Goal: Transaction & Acquisition: Purchase product/service

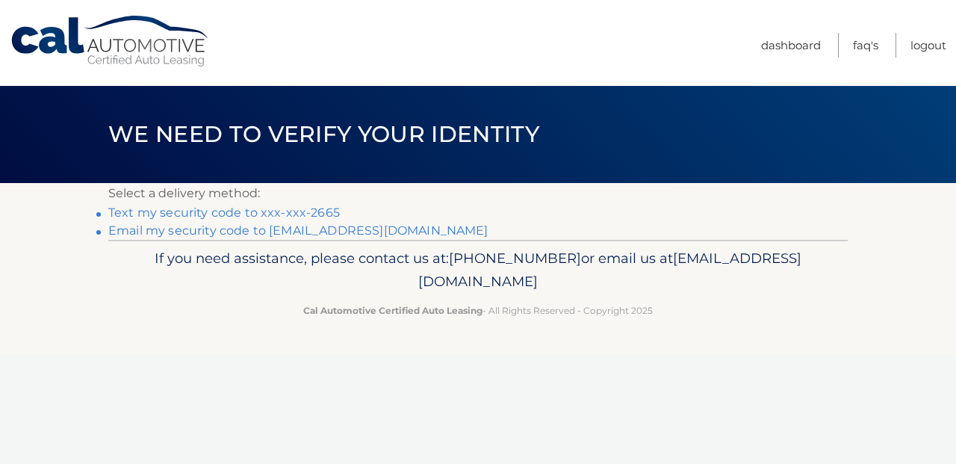
click at [304, 211] on link "Text my security code to xxx-xxx-2665" at bounding box center [224, 212] width 232 height 14
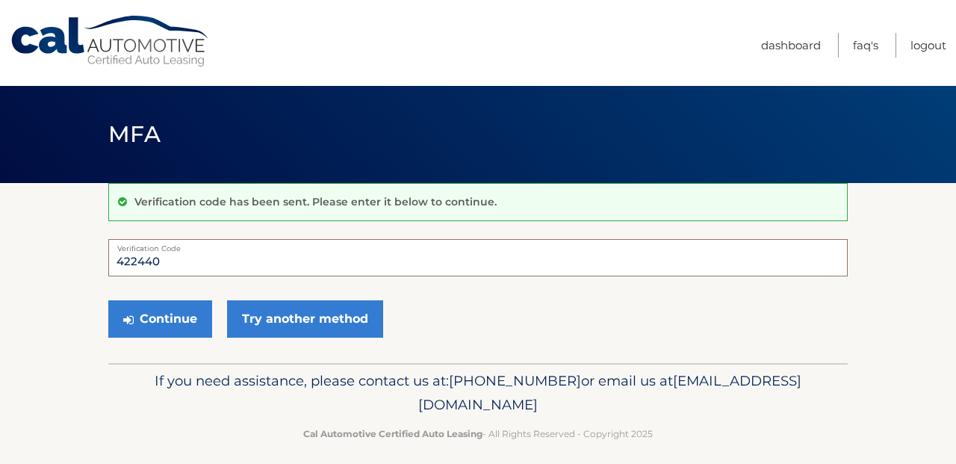
type input "422440"
click at [160, 318] on button "Continue" at bounding box center [160, 318] width 104 height 37
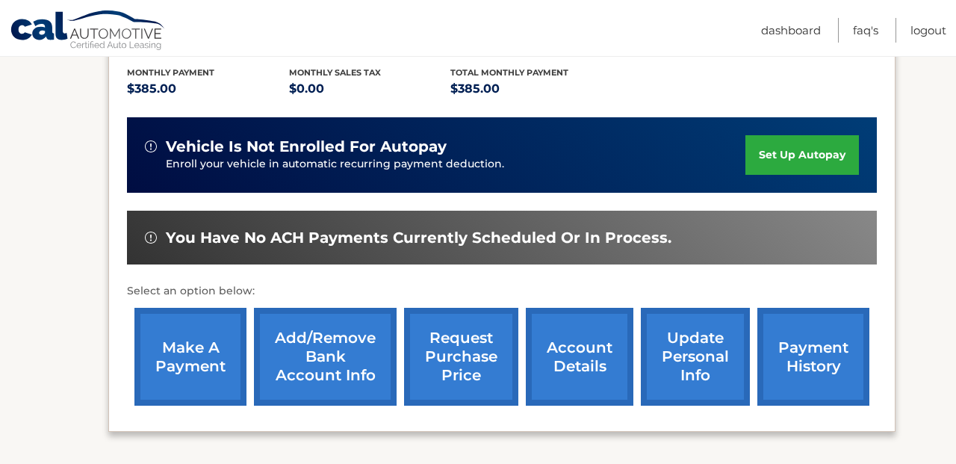
scroll to position [321, 0]
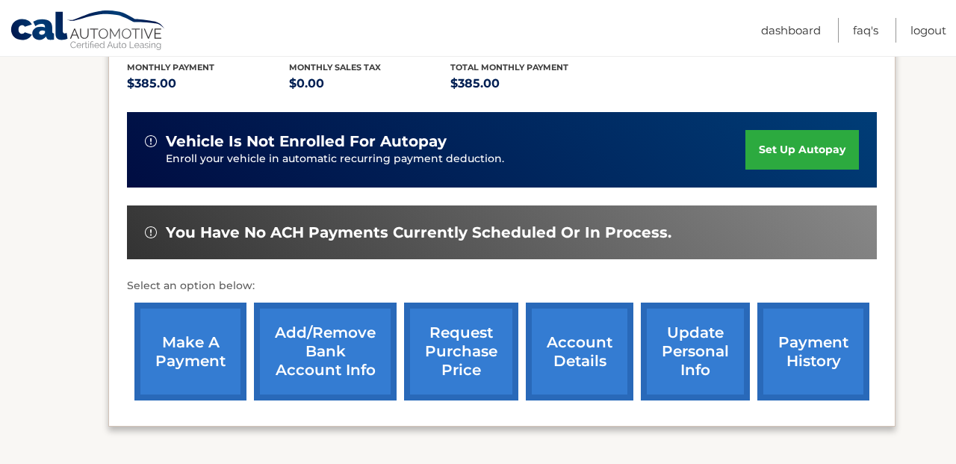
click at [187, 334] on link "make a payment" at bounding box center [190, 352] width 112 height 98
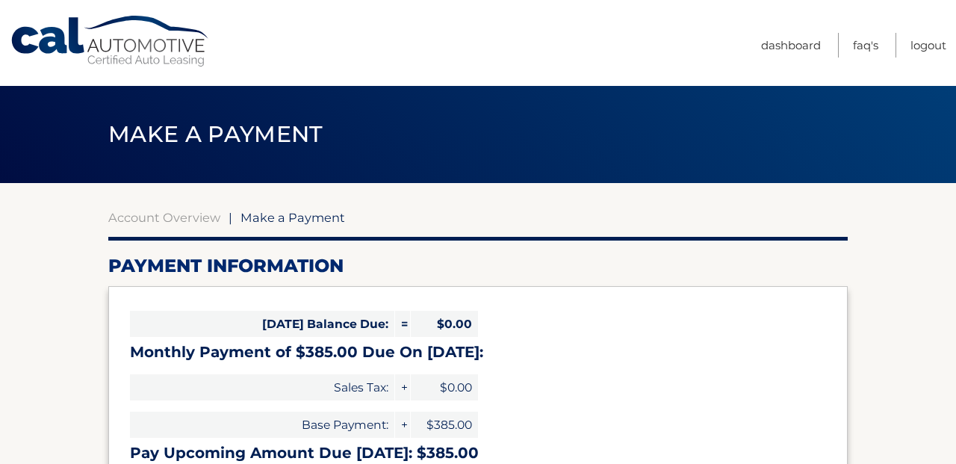
select select "MDBmYmNkNTAtY2Y2NS00MmQ2LTljYzYtZDFmM2I0ZjYyYmY4"
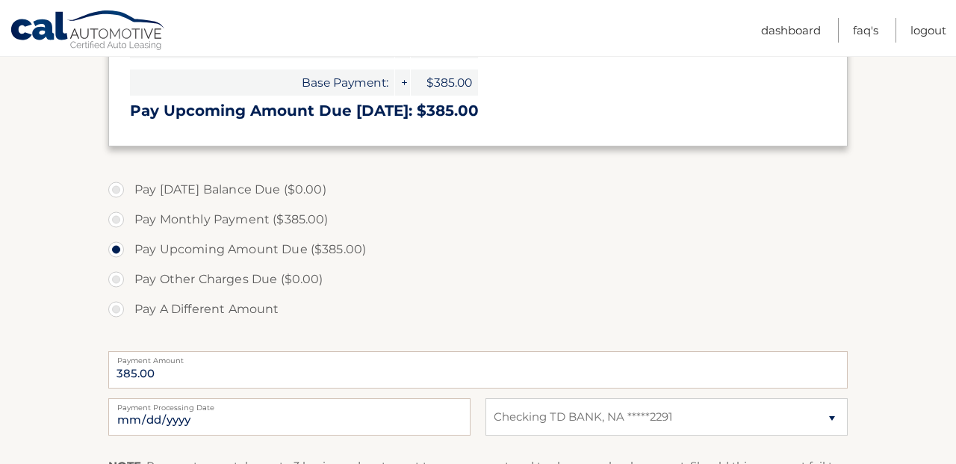
scroll to position [342, 0]
click at [234, 422] on input "2025-10-06" at bounding box center [289, 416] width 362 height 37
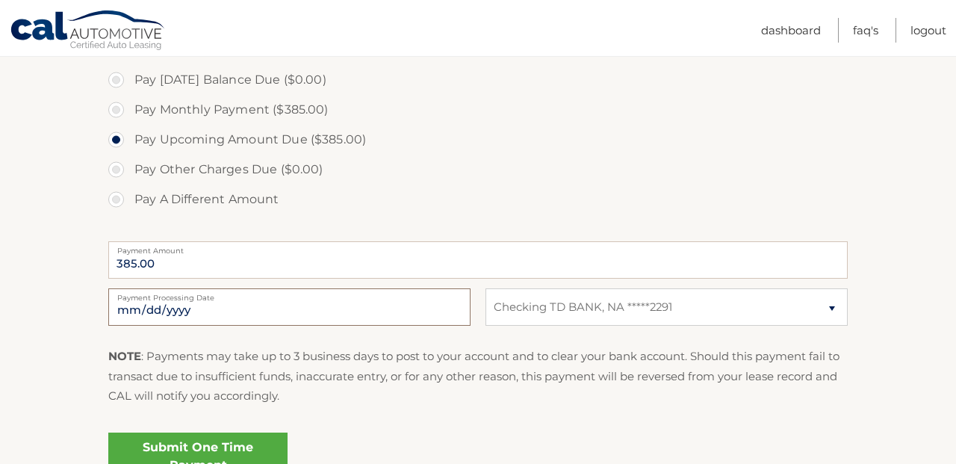
scroll to position [453, 0]
click at [214, 306] on input "2025-10-06" at bounding box center [289, 306] width 362 height 37
type input "2025-10-09"
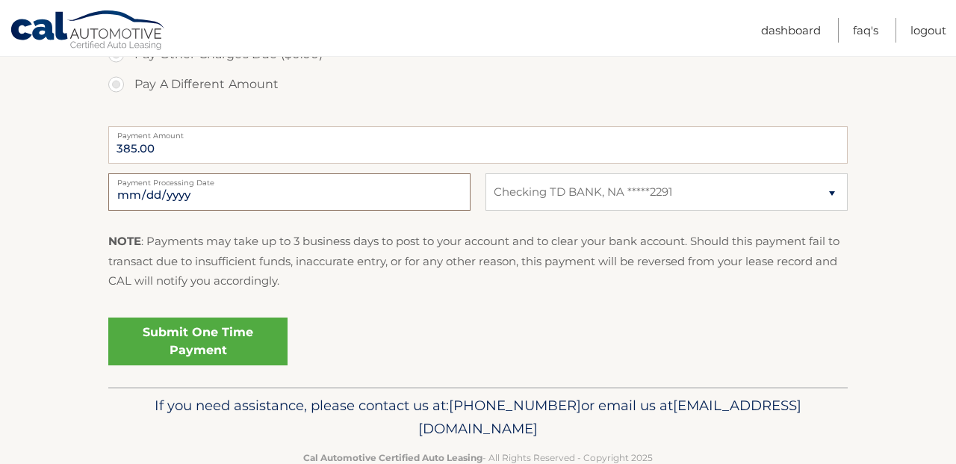
scroll to position [574, 0]
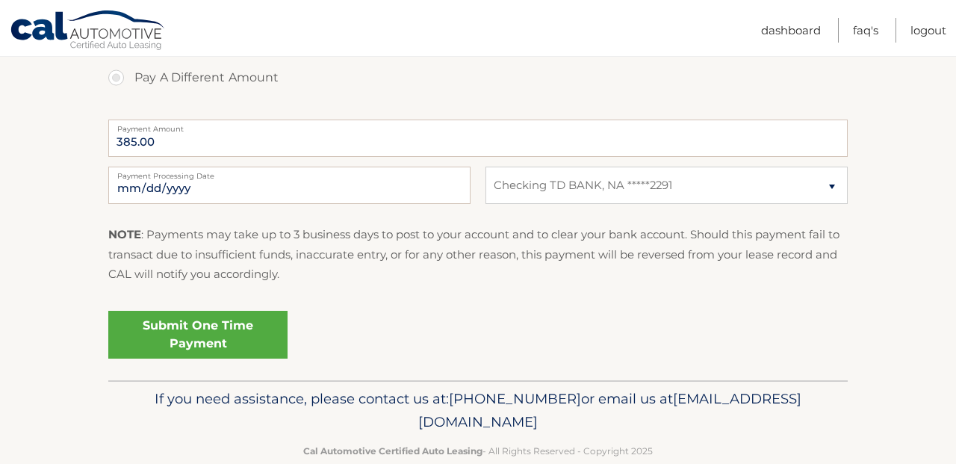
click at [193, 329] on link "Submit One Time Payment" at bounding box center [197, 335] width 179 height 48
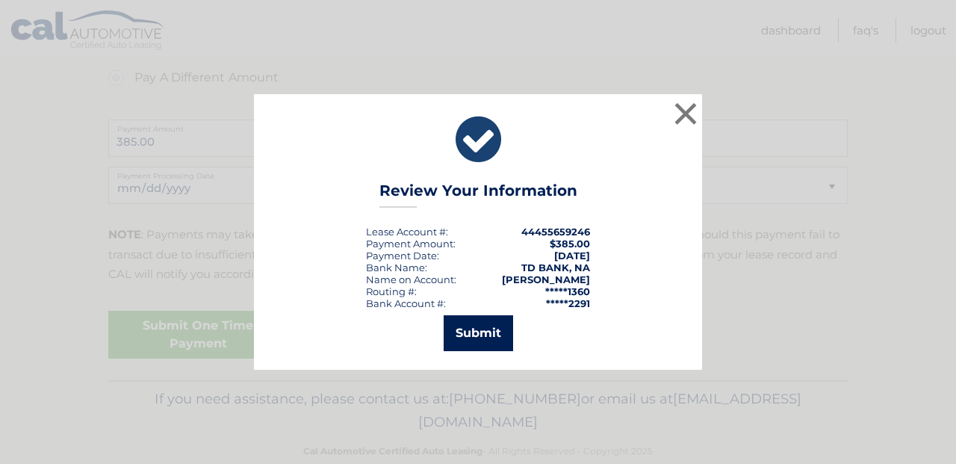
click at [465, 329] on button "Submit" at bounding box center [478, 333] width 69 height 36
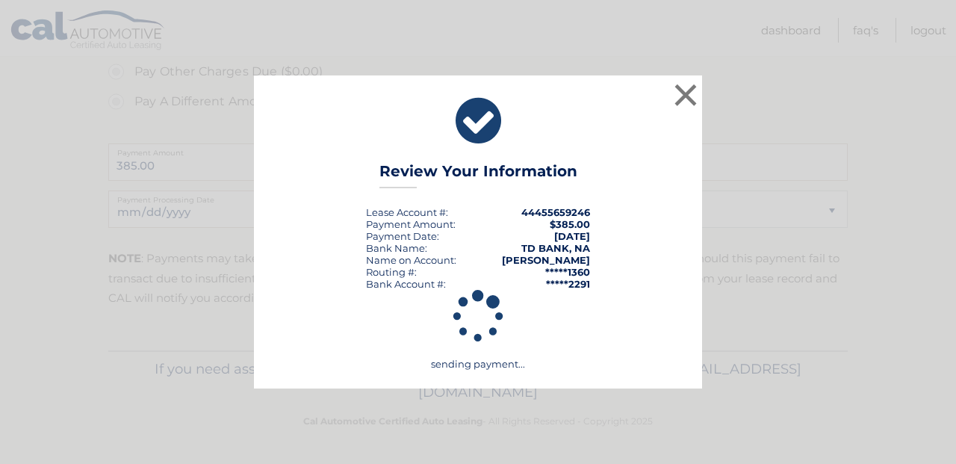
scroll to position [546, 0]
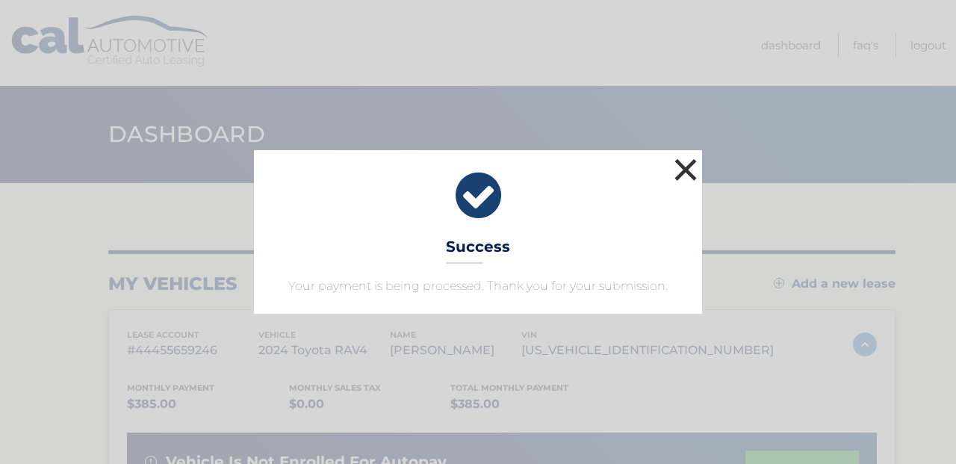
click at [693, 162] on button "×" at bounding box center [686, 170] width 30 height 30
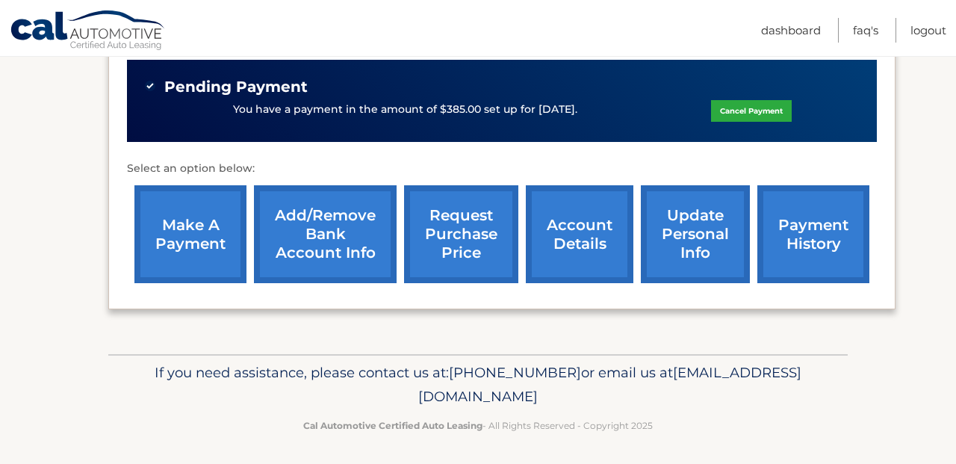
scroll to position [465, 0]
